Goal: Information Seeking & Learning: Learn about a topic

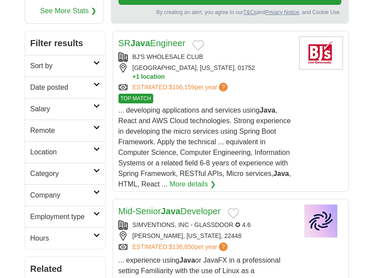
click at [96, 80] on link "Date posted" at bounding box center [65, 88] width 80 height 22
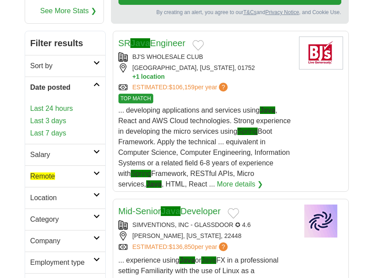
click at [55, 104] on link "Last 24 hours" at bounding box center [65, 108] width 70 height 11
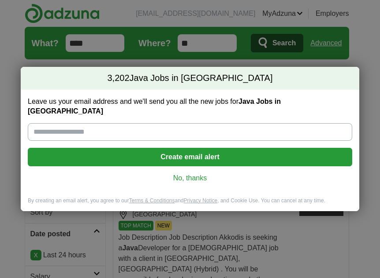
click at [188, 173] on link "No, thanks" at bounding box center [190, 178] width 310 height 10
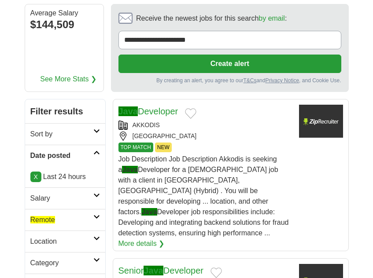
scroll to position [147, 0]
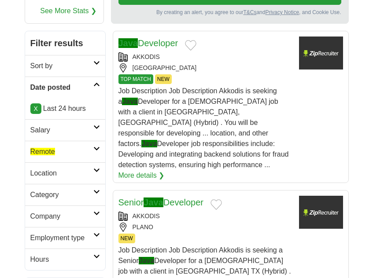
click at [98, 154] on link "Remote" at bounding box center [65, 152] width 80 height 22
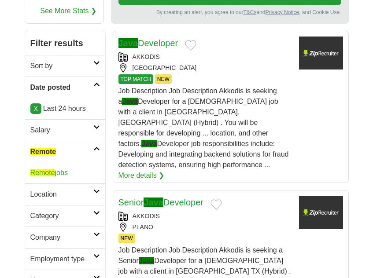
click at [60, 170] on link "Remote jobs" at bounding box center [48, 172] width 37 height 7
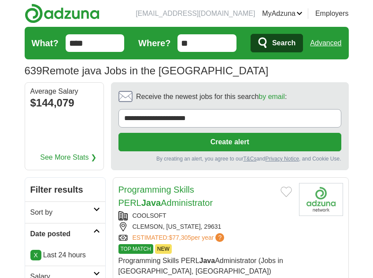
click at [199, 203] on h2 "Programming Skills PERL Java Administrator" at bounding box center [195, 196] width 155 height 26
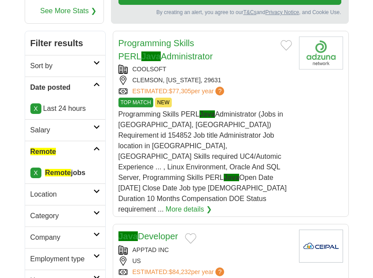
scroll to position [220, 0]
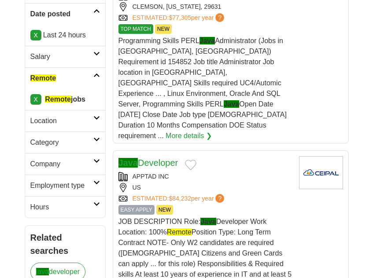
click at [230, 172] on div "APPTAD INC" at bounding box center [204, 176] width 173 height 9
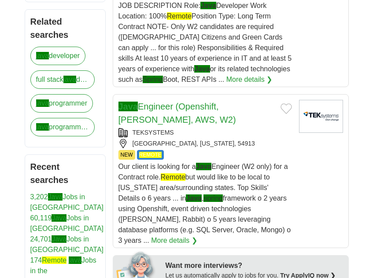
scroll to position [440, 0]
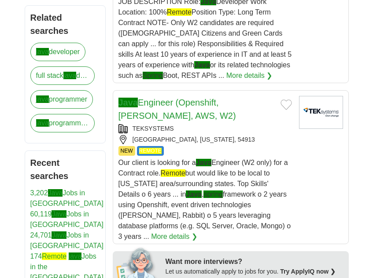
click at [250, 146] on div "NEW REMOTE" at bounding box center [204, 151] width 173 height 10
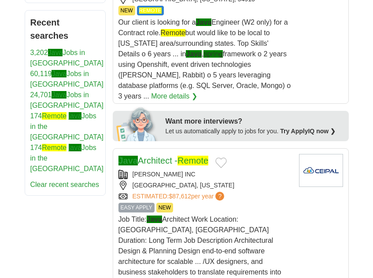
scroll to position [587, 0]
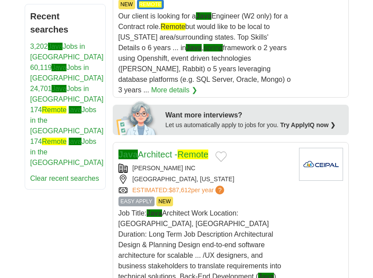
click at [254, 197] on div "EASY APPLY NEW" at bounding box center [204, 202] width 173 height 10
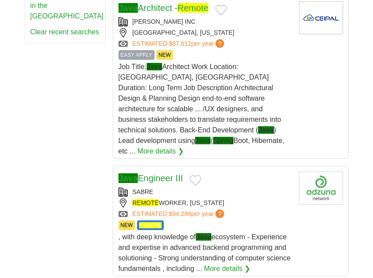
scroll to position [734, 0]
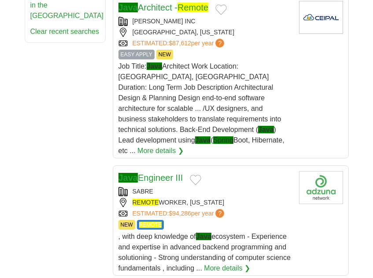
click at [248, 198] on div "REMOTE WORKER, TEXAS" at bounding box center [204, 202] width 173 height 9
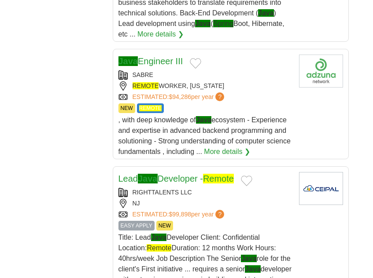
scroll to position [881, 0]
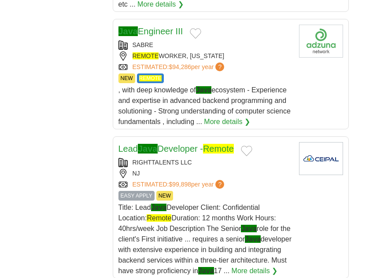
click at [247, 191] on div "EASY APPLY NEW" at bounding box center [204, 196] width 173 height 10
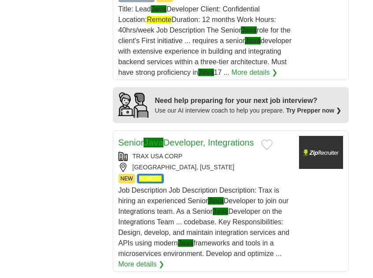
scroll to position [1101, 0]
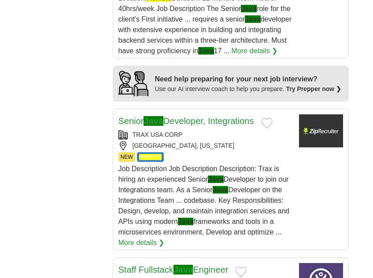
click at [236, 152] on div "NEW REMOTE" at bounding box center [204, 157] width 173 height 10
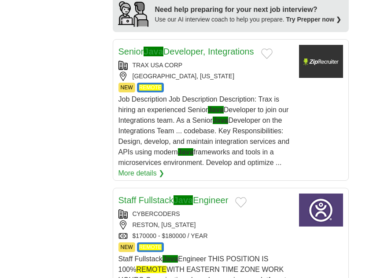
scroll to position [1247, 0]
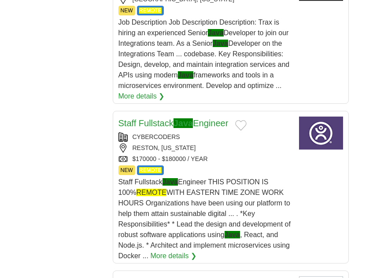
click at [225, 144] on div "RESTON, VIRGINIA" at bounding box center [204, 148] width 173 height 9
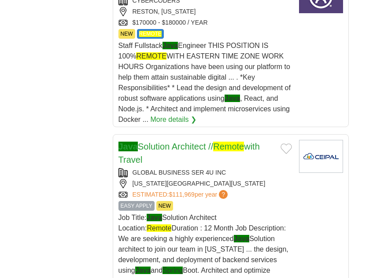
scroll to position [1394, 0]
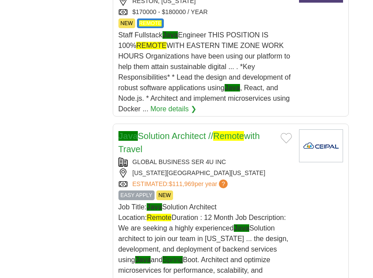
click at [244, 191] on div "EASY APPLY NEW" at bounding box center [204, 196] width 173 height 10
